Goal: Task Accomplishment & Management: Use online tool/utility

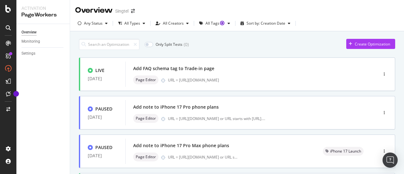
scroll to position [1, 0]
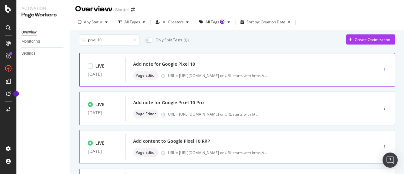
click at [381, 72] on div "button" at bounding box center [384, 70] width 6 height 4
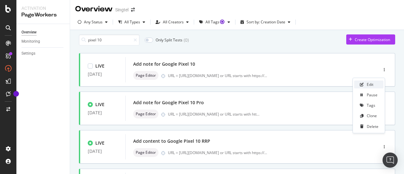
click at [371, 82] on div "Edit" at bounding box center [369, 84] width 7 height 5
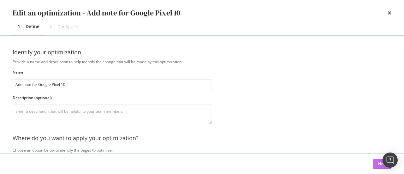
click at [376, 166] on button "Next" at bounding box center [382, 164] width 18 height 10
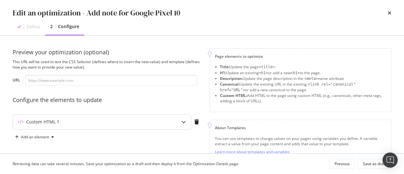
click at [117, 116] on div "Custom HTML 1" at bounding box center [102, 121] width 178 height 15
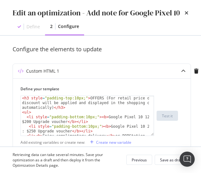
scroll to position [57, 0]
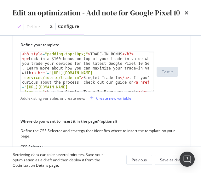
click at [167, 105] on div "Define your template < h3 style = "padding-top:10px;" > TRADE-IN BONUS </ h3 > …" at bounding box center [102, 123] width 178 height 179
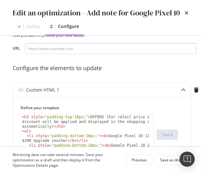
scroll to position [63, 0]
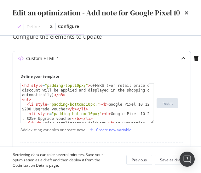
drag, startPoint x: 27, startPoint y: 109, endPoint x: 35, endPoint y: 117, distance: 11.4
click at [27, 109] on div "< h3 style = "padding-top:10px;" > OFFERS (For retail price only, discount will…" at bounding box center [85, 116] width 129 height 64
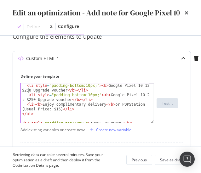
scroll to position [19, 0]
click at [31, 99] on div "< li style = "padding-bottom:10px;" > < b > Google Pixel 10 128GB: $250 Upgrade…" at bounding box center [85, 127] width 129 height 87
click at [22, 99] on div "< li style = "padding-bottom:10px;" > < b > Google Pixel 10 128GB: $250 Upgrade…" at bounding box center [85, 127] width 129 height 87
click at [82, 101] on div "< li style = "padding-bottom:10px;" > < b > Google Pixel 10 128GB: $250 Upgrade…" at bounding box center [85, 127] width 129 height 87
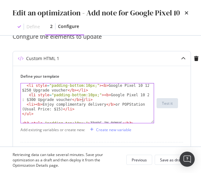
click at [107, 104] on div "< li style = "padding-bottom:10px;" > < b > Google Pixel 10 128GB: $250 Upgrade…" at bounding box center [85, 127] width 129 height 87
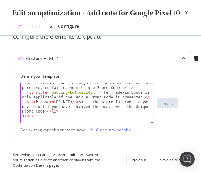
scroll to position [120, 0]
type textarea "<li><b>Enjoy complimentary delivery</b> or POPStation (Usual Price: $15)</li>"
click at [173, 157] on div "Save as draft" at bounding box center [171, 160] width 23 height 9
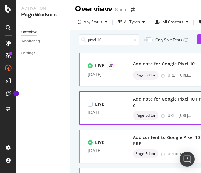
click at [177, 106] on div "Add note for Google Pixel 10 Pro" at bounding box center [167, 102] width 69 height 13
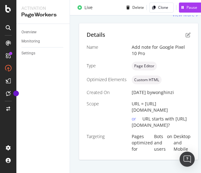
scroll to position [99, 0]
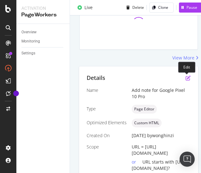
click at [187, 78] on icon "pen-to-square" at bounding box center [188, 78] width 5 height 5
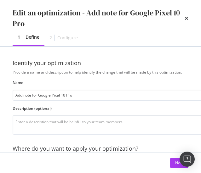
scroll to position [0, 13]
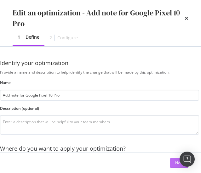
click at [172, 164] on button "Next" at bounding box center [179, 163] width 18 height 10
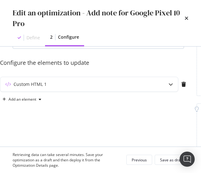
scroll to position [63, 13]
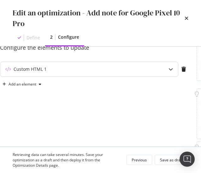
click at [79, 69] on div "Custom HTML 1" at bounding box center [76, 69] width 153 height 6
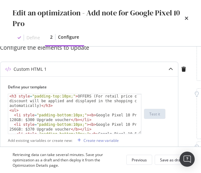
click at [29, 119] on div "< h3 style = "padding-top:10px;" > OFFERS (For retail price only, discount will…" at bounding box center [72, 126] width 129 height 64
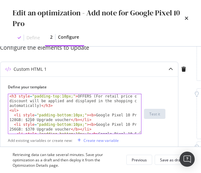
scroll to position [19, 0]
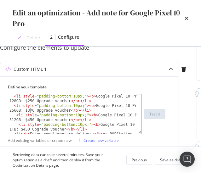
click at [29, 111] on div "< li style = "padding-bottom:10px;" > < b > Google Pixel 10 Pro 128GB: $250 Upg…" at bounding box center [72, 123] width 129 height 59
click at [29, 121] on div "< li style = "padding-bottom:10px;" > < b > Google Pixel 10 Pro 128GB: $250 Upg…" at bounding box center [72, 123] width 129 height 59
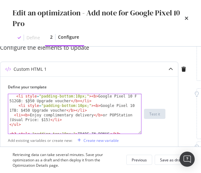
click at [26, 109] on div "< li style = "padding-bottom:10px;" > < b > Google Pixel 10 Pro 512GB: $350 Upg…" at bounding box center [72, 137] width 129 height 87
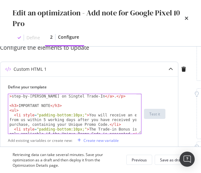
scroll to position [135, 0]
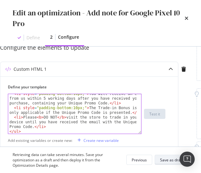
type textarea "<li style="padding-bottom:10px;"><b>Google Pixel 10 Pro 1TB: $400 Upgrade vouch…"
click at [167, 161] on div "Save as draft" at bounding box center [171, 160] width 23 height 5
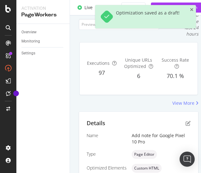
scroll to position [144, 0]
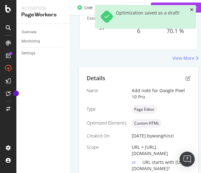
click at [191, 10] on icon "close toast" at bounding box center [191, 10] width 3 height 4
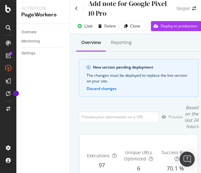
scroll to position [0, 0]
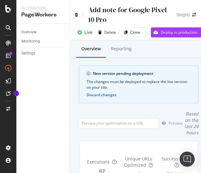
click at [77, 15] on icon at bounding box center [76, 15] width 3 height 4
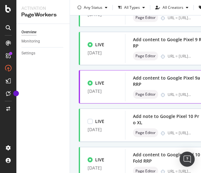
scroll to position [221, 0]
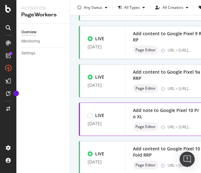
click at [154, 117] on div "Add note to Google Pixel 10 Pro XL" at bounding box center [167, 114] width 69 height 13
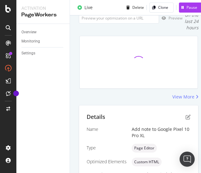
scroll to position [63, 0]
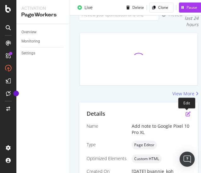
click at [186, 114] on icon "pen-to-square" at bounding box center [188, 114] width 5 height 5
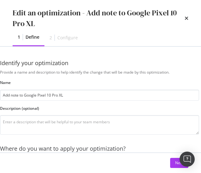
scroll to position [32, 13]
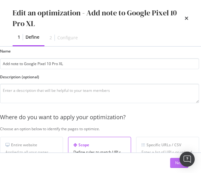
click at [172, 162] on button "Next" at bounding box center [179, 163] width 18 height 10
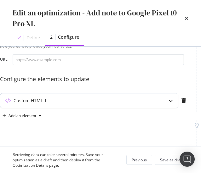
click at [98, 96] on div "Custom HTML 1" at bounding box center [89, 101] width 178 height 15
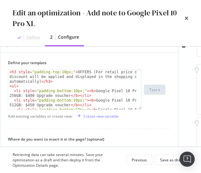
scroll to position [95, 13]
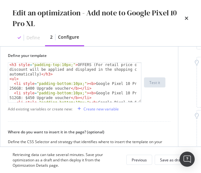
click at [100, 85] on div "< h3 style = "padding-top:10px;" > OFFERS (For retail price only, discount will…" at bounding box center [72, 95] width 129 height 64
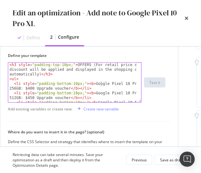
click at [30, 88] on div "< h3 style = "padding-top:10px;" > OFFERS (For retail price only, discount will…" at bounding box center [72, 95] width 129 height 64
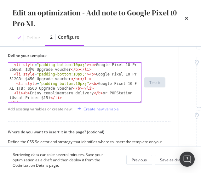
scroll to position [19, 0]
click at [30, 79] on div "< li style = "padding-bottom:10px;" > < b > Google Pixel 10 Pro XL 256GB: $370 …" at bounding box center [72, 90] width 129 height 54
click at [34, 88] on div "< li style = "padding-bottom:10px;" > < b > Google Pixel 10 Pro XL 256GB: $370 …" at bounding box center [72, 90] width 129 height 54
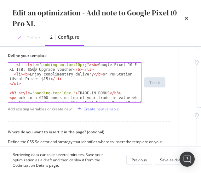
scroll to position [38, 0]
type textarea "<li style="padding-bottom:10px;"><b>Google Pixel 10 Pro XL 1TB: $500 Upgrade vo…"
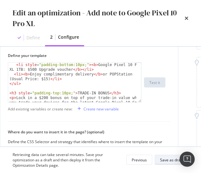
click at [167, 155] on div "Retrieving data can take several minutes. Save your optimization as a draft and…" at bounding box center [101, 160] width 176 height 16
click at [168, 158] on div "Save as draft" at bounding box center [171, 160] width 23 height 5
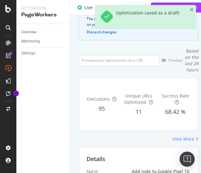
scroll to position [108, 0]
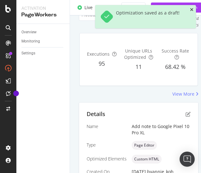
click at [192, 10] on icon "close toast" at bounding box center [191, 10] width 3 height 4
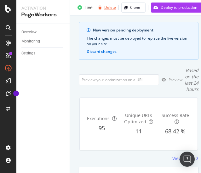
scroll to position [0, 0]
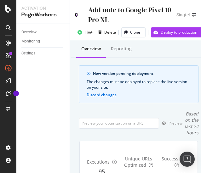
click at [76, 14] on icon at bounding box center [76, 15] width 3 height 4
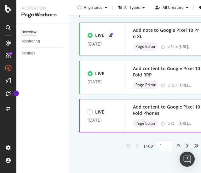
scroll to position [313, 0]
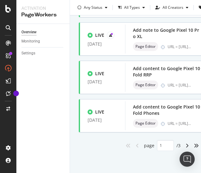
click at [183, 141] on div "angle-right" at bounding box center [187, 146] width 8 height 10
type input "2"
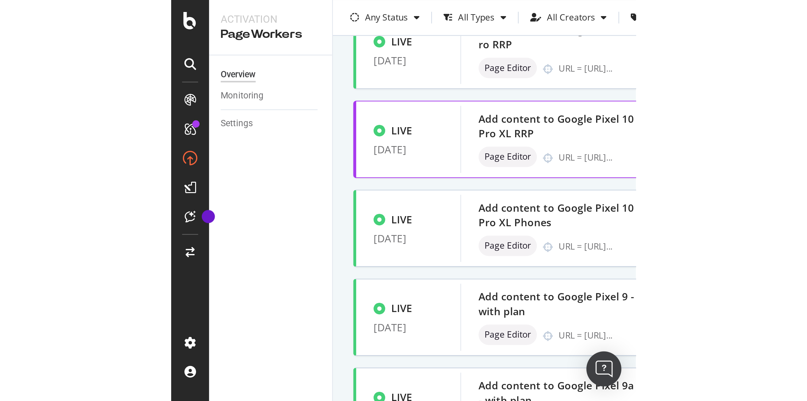
scroll to position [0, 0]
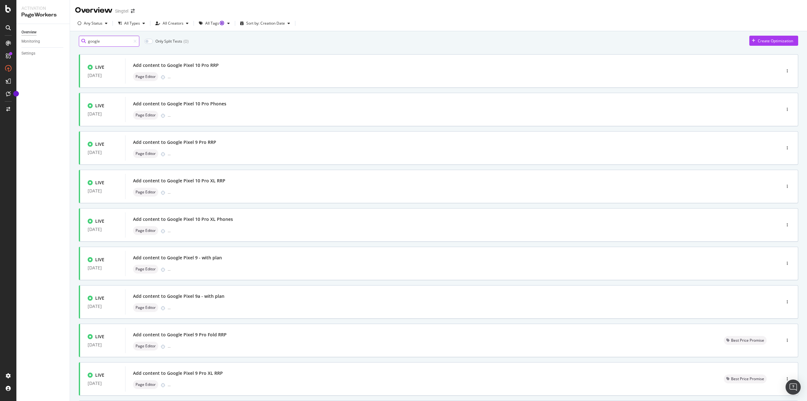
click at [105, 43] on input "google" at bounding box center [109, 41] width 61 height 11
click at [106, 43] on input "google" at bounding box center [109, 41] width 61 height 11
